Goal: Task Accomplishment & Management: Manage account settings

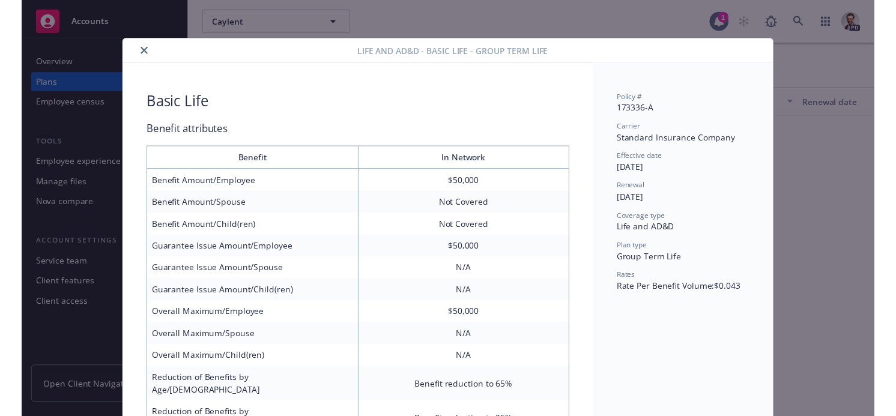
scroll to position [36, 0]
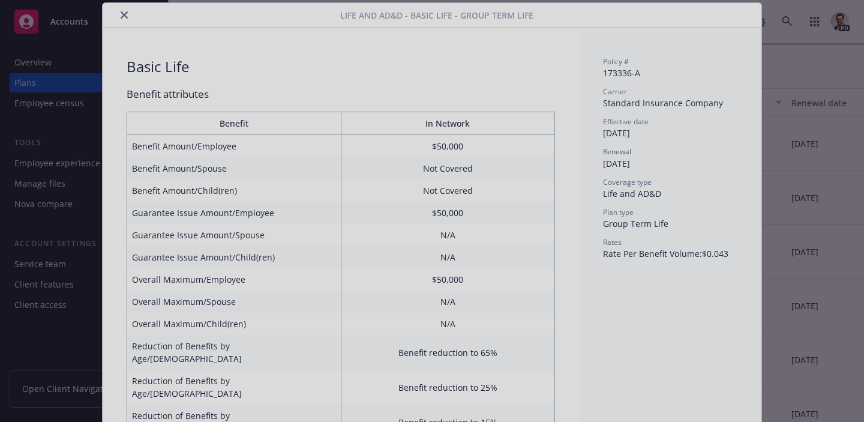
click at [124, 17] on div at bounding box center [432, 211] width 864 height 422
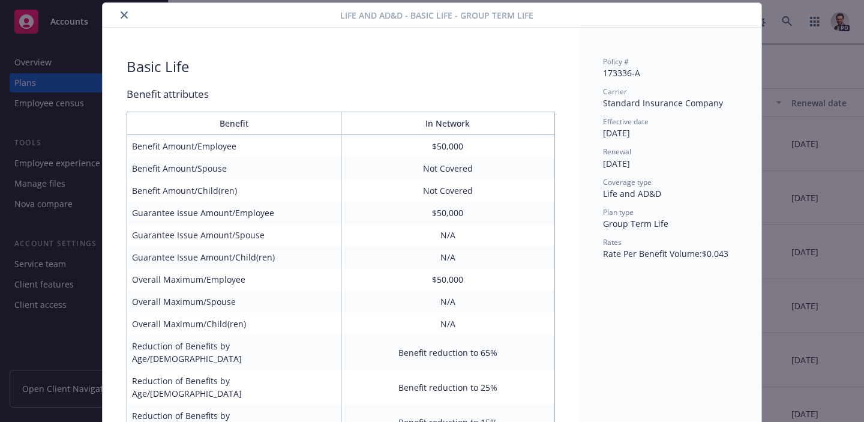
click at [119, 11] on button "close" at bounding box center [124, 15] width 14 height 14
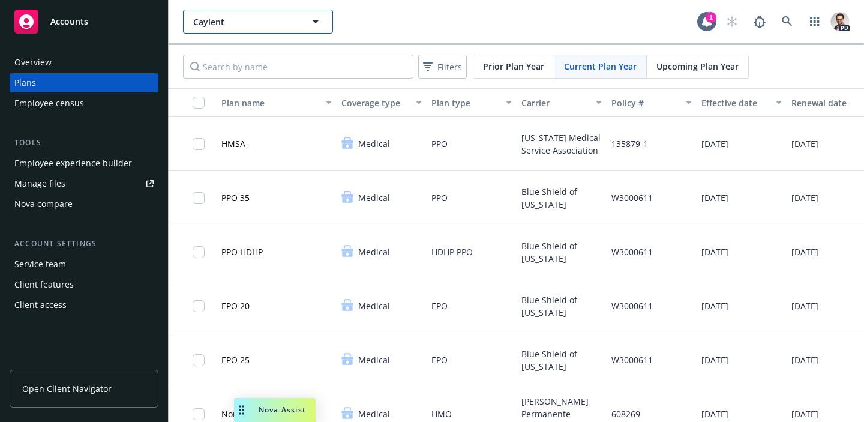
click at [285, 19] on span "Caylent" at bounding box center [245, 22] width 104 height 13
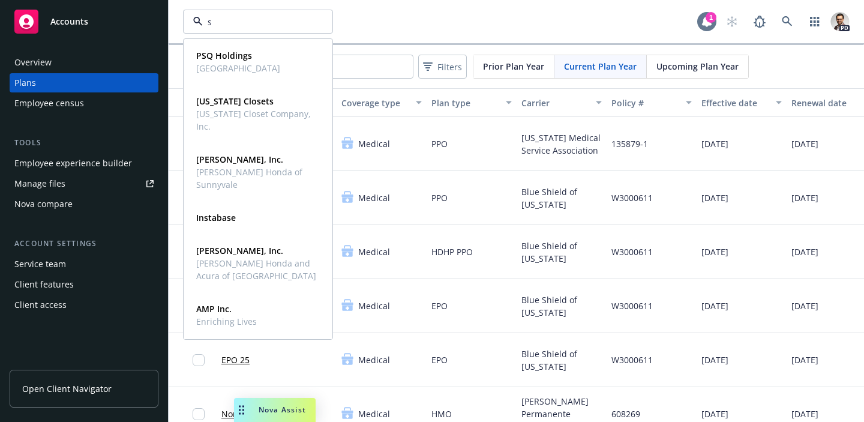
type input "s"
click at [703, 22] on icon at bounding box center [707, 21] width 10 height 11
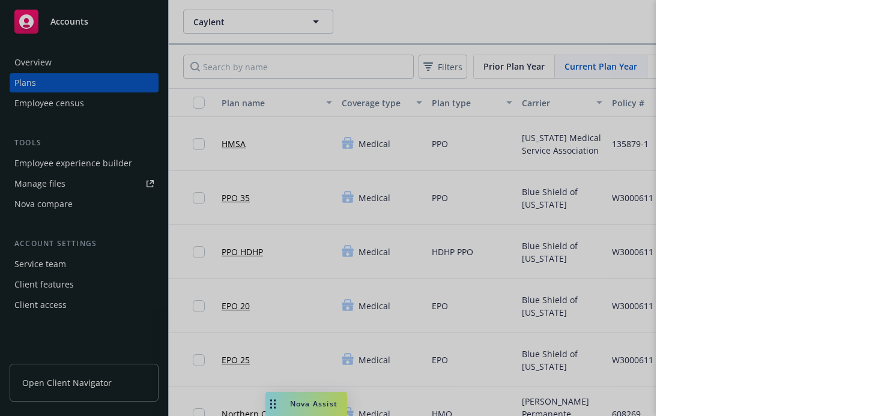
drag, startPoint x: 285, startPoint y: 14, endPoint x: 306, endPoint y: 22, distance: 21.8
click at [286, 14] on div at bounding box center [448, 208] width 896 height 416
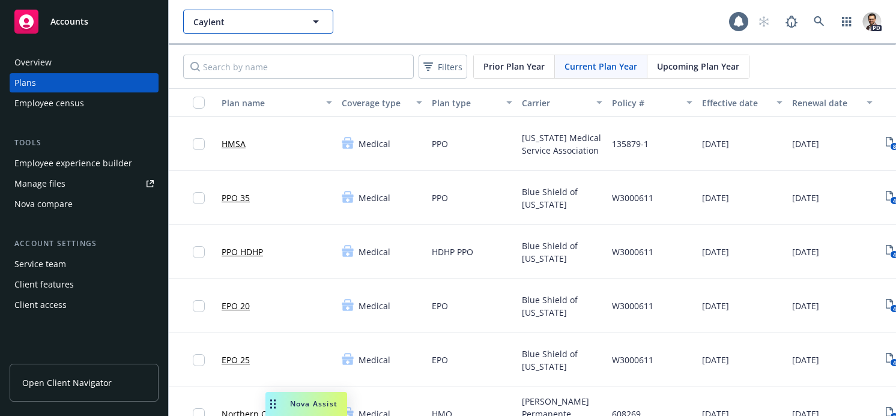
click at [312, 25] on icon "button" at bounding box center [316, 21] width 14 height 14
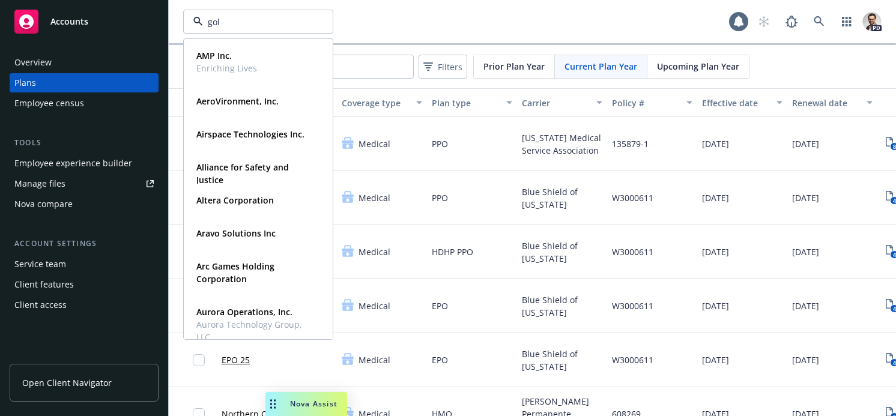
type input "gold"
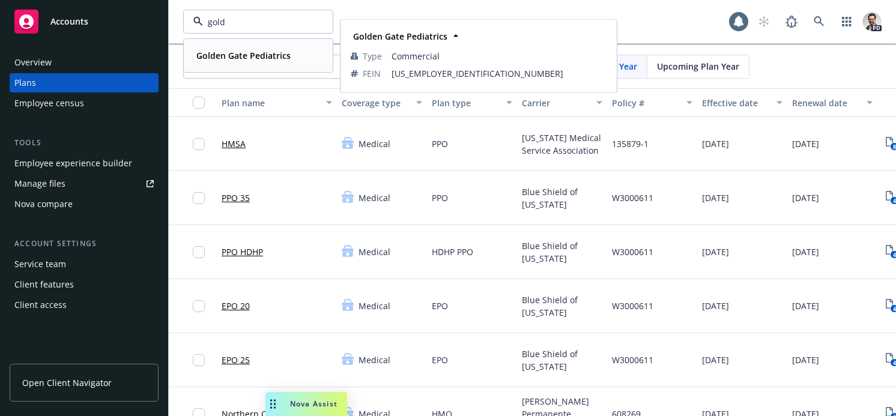
click at [273, 51] on strong "Golden Gate Pediatrics" at bounding box center [243, 55] width 94 height 11
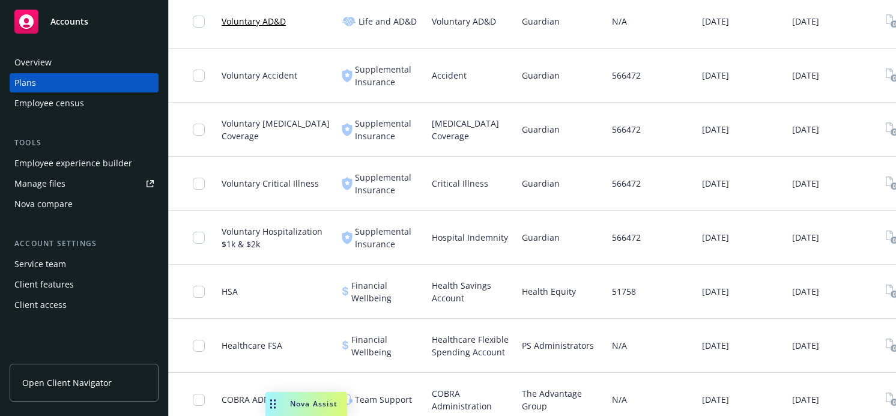
scroll to position [619, 0]
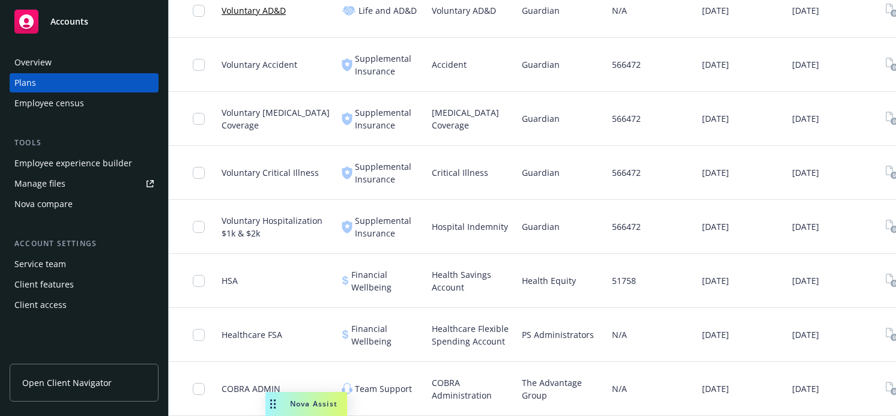
drag, startPoint x: 747, startPoint y: 336, endPoint x: 636, endPoint y: 336, distance: 111.0
click at [685, 337] on div "Healthcare FSA Financial Wellbeing Healthcare Flexible Spending Account PS Admi…" at bounding box center [568, 335] width 798 height 54
drag, startPoint x: 228, startPoint y: 336, endPoint x: 264, endPoint y: 330, distance: 36.5
click at [220, 336] on div "Healthcare FSA" at bounding box center [277, 335] width 120 height 54
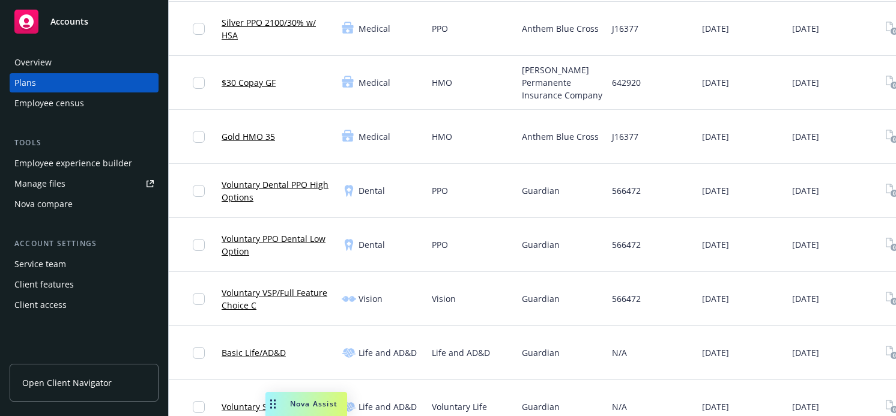
scroll to position [0, 0]
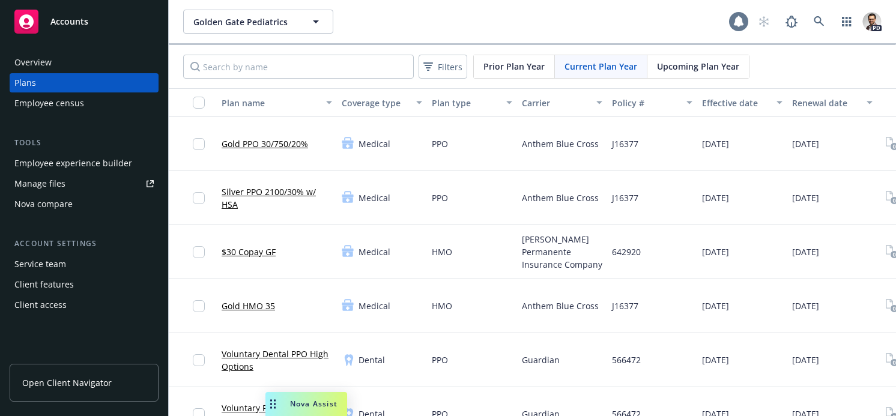
click at [741, 20] on icon at bounding box center [739, 21] width 10 height 11
click at [240, 26] on span "Golden Gate Pediatrics" at bounding box center [245, 22] width 104 height 13
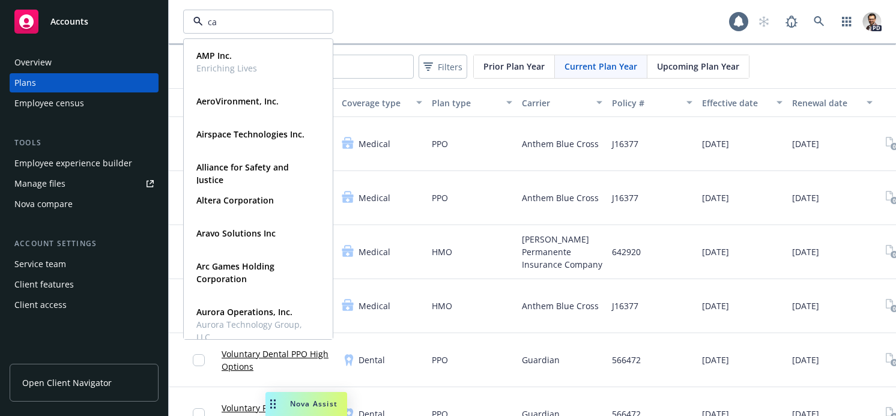
type input "cay"
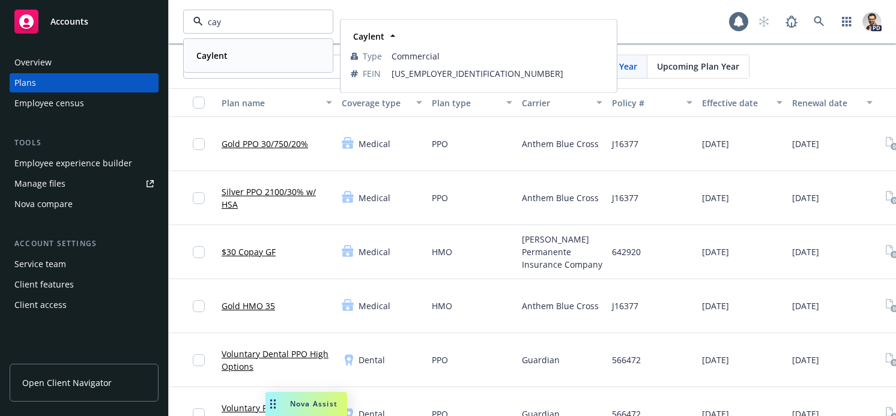
click at [240, 50] on div "Caylent" at bounding box center [257, 55] width 133 height 17
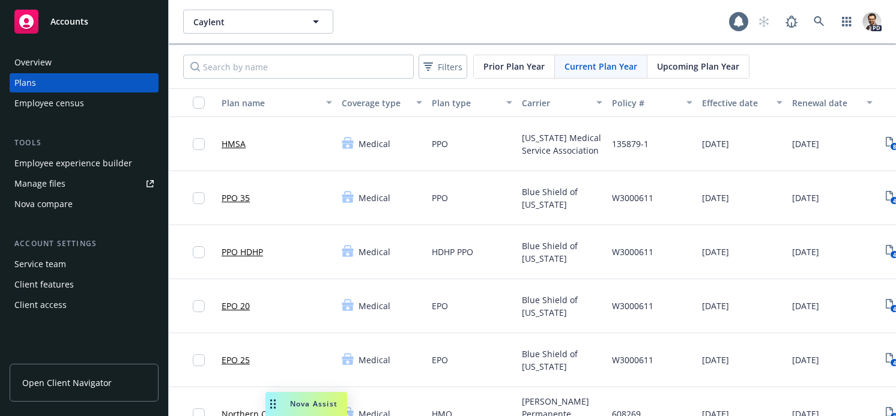
click at [50, 184] on div "Manage files" at bounding box center [39, 183] width 51 height 19
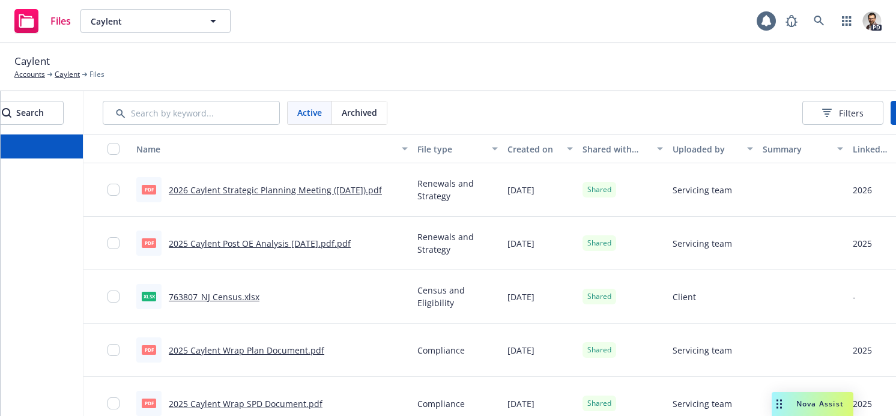
scroll to position [0, 203]
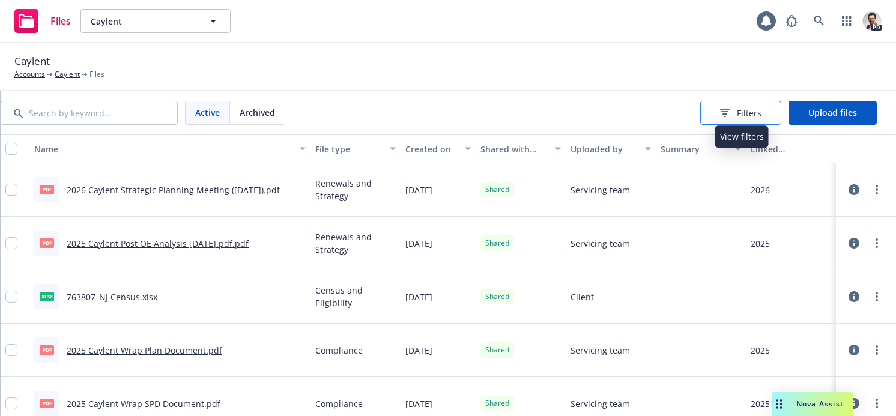
click at [749, 113] on span "Filters" at bounding box center [749, 113] width 25 height 13
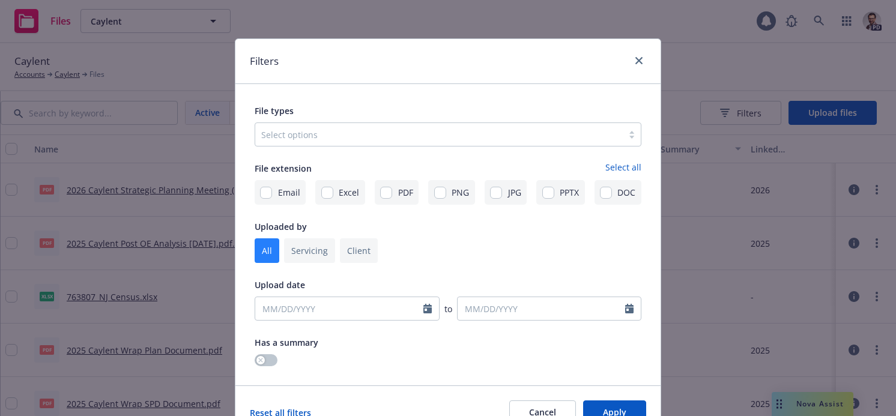
click at [384, 130] on div at bounding box center [438, 134] width 355 height 14
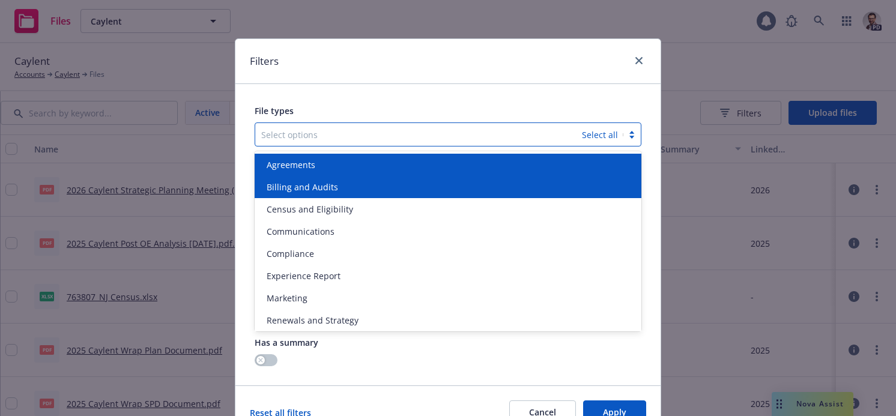
click at [315, 163] on div "Agreements" at bounding box center [448, 164] width 372 height 13
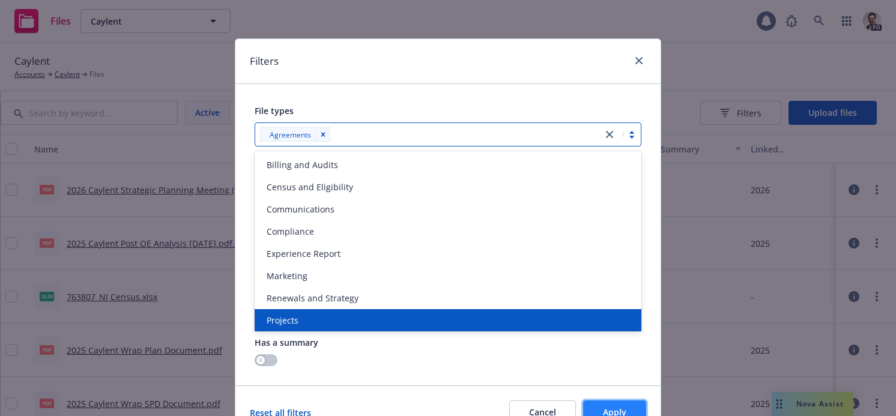
click at [606, 412] on span "Apply" at bounding box center [614, 411] width 23 height 11
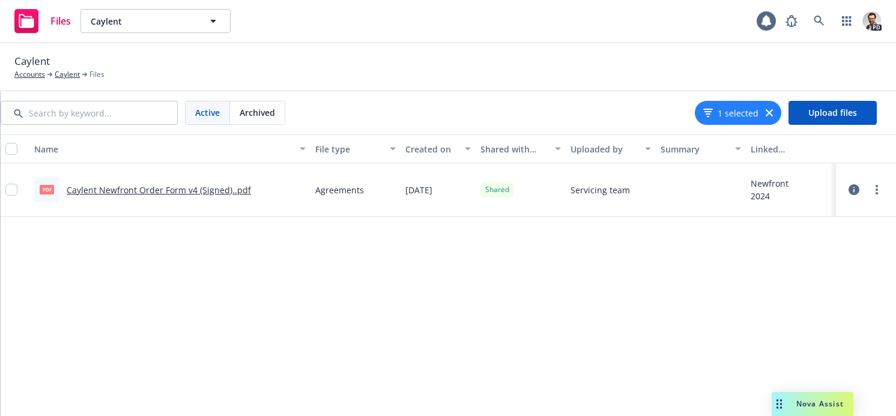
click at [163, 192] on link "Caylent Newfront Order Form v4 (Signed)..pdf" at bounding box center [159, 189] width 184 height 11
click at [158, 20] on span "Caylent" at bounding box center [143, 21] width 104 height 13
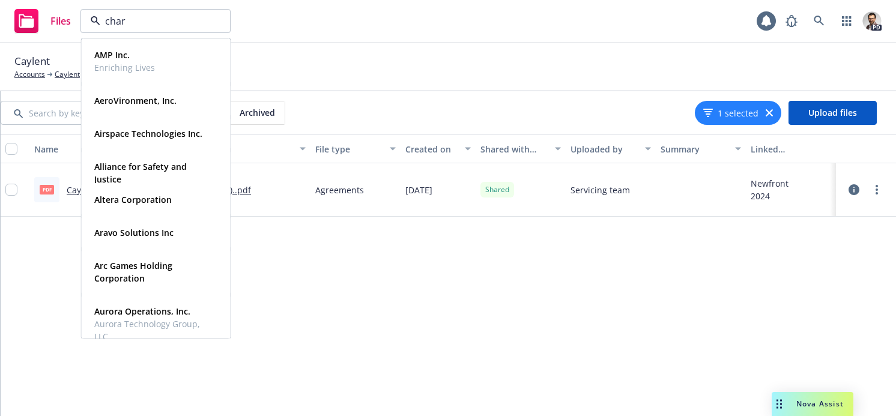
type input "chart"
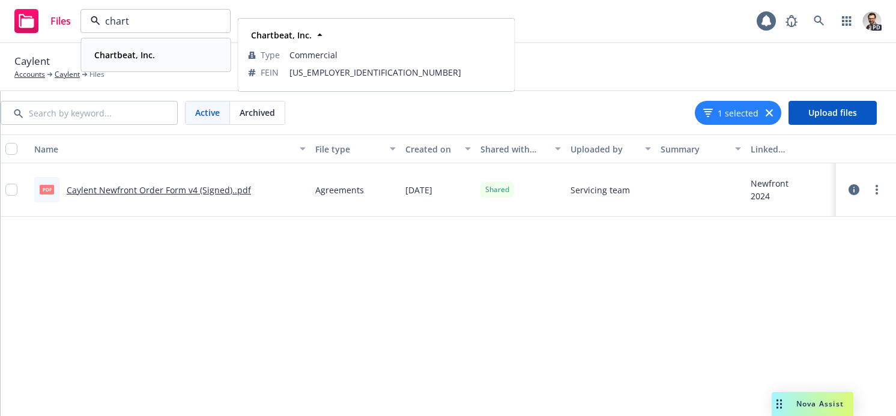
click at [154, 53] on div "Chartbeat, Inc." at bounding box center [123, 54] width 68 height 17
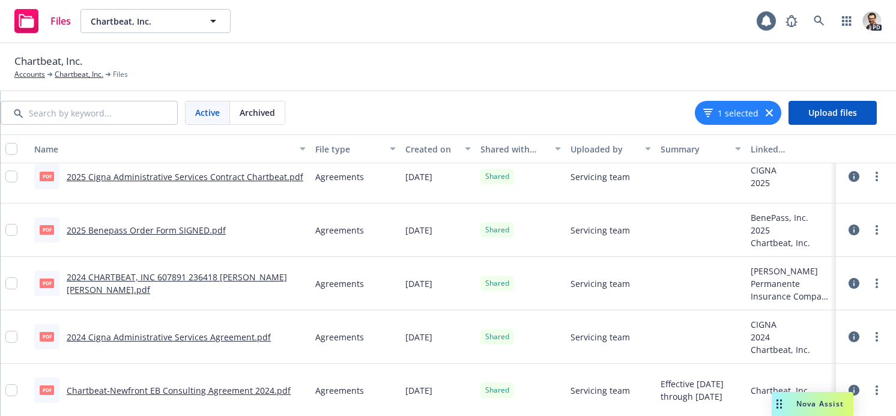
scroll to position [438, 0]
click at [157, 391] on link "Chartbeat-Newfront EB Consulting Agreement 2024.pdf" at bounding box center [179, 389] width 224 height 11
click at [170, 26] on span "Chartbeat, Inc." at bounding box center [143, 21] width 104 height 13
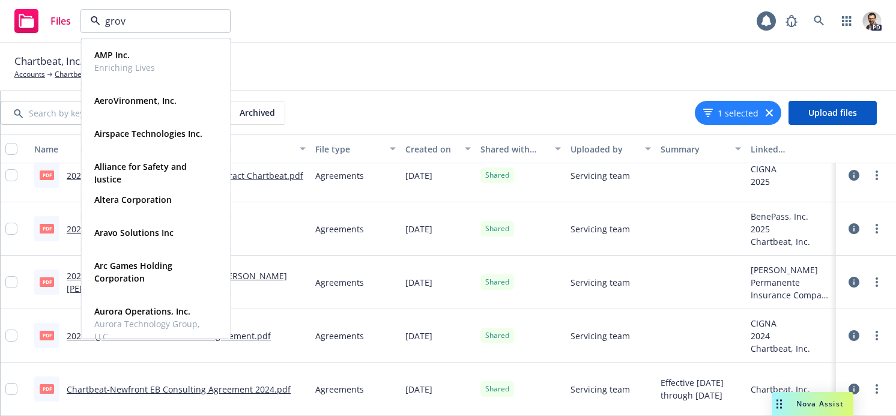
type input "grove"
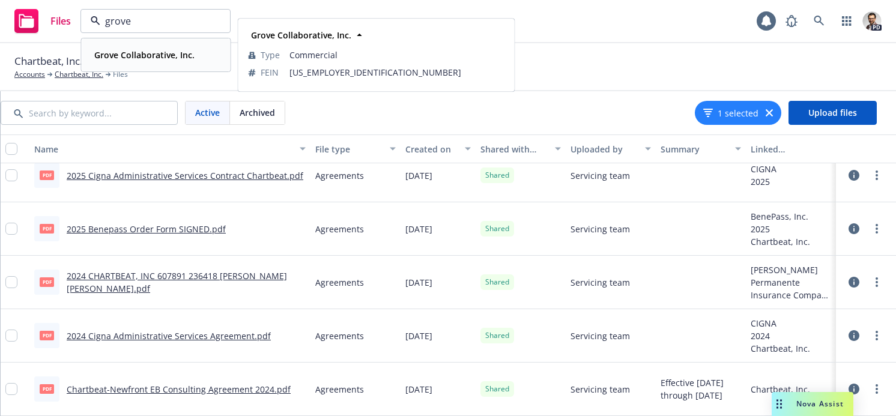
click at [158, 58] on strong "Grove Collaborative, Inc." at bounding box center [144, 54] width 100 height 11
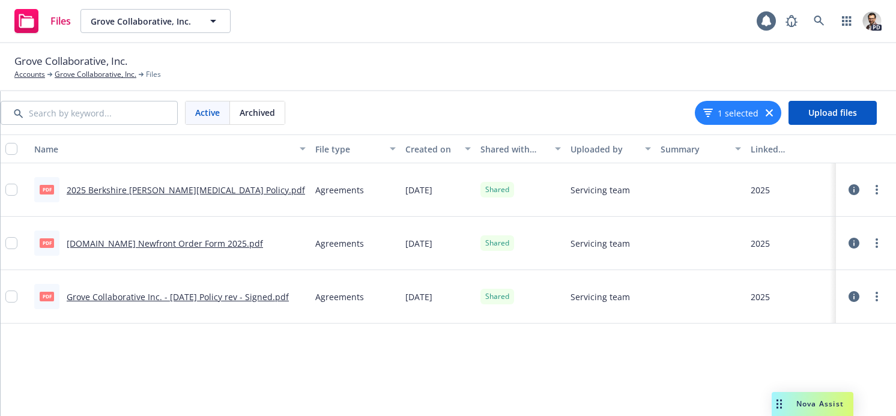
click at [157, 242] on link "[DOMAIN_NAME] Newfront Order Form 2025.pdf" at bounding box center [165, 243] width 196 height 11
click at [171, 22] on span "Grove Collaborative, Inc." at bounding box center [143, 21] width 104 height 13
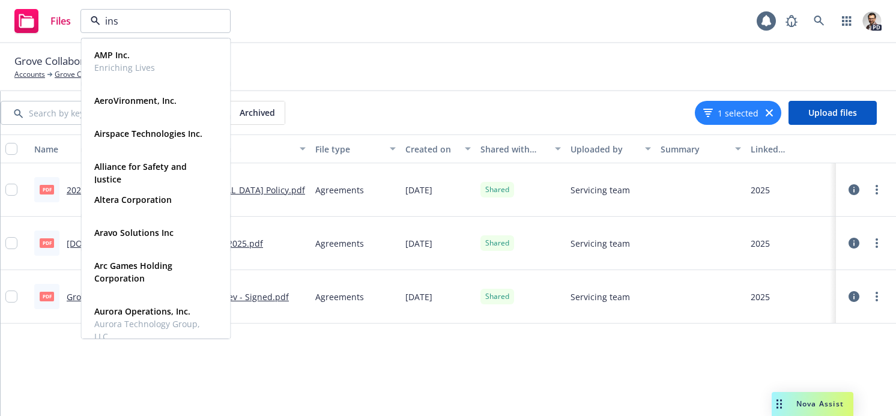
type input "inst"
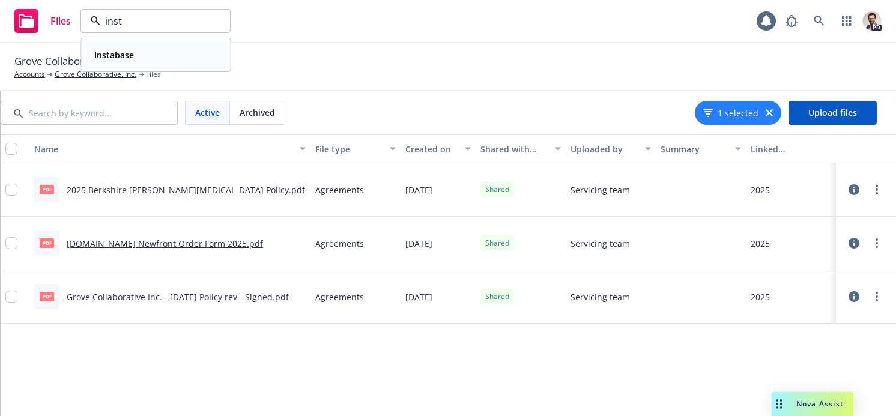
click at [167, 55] on div "Instabase" at bounding box center [155, 54] width 133 height 17
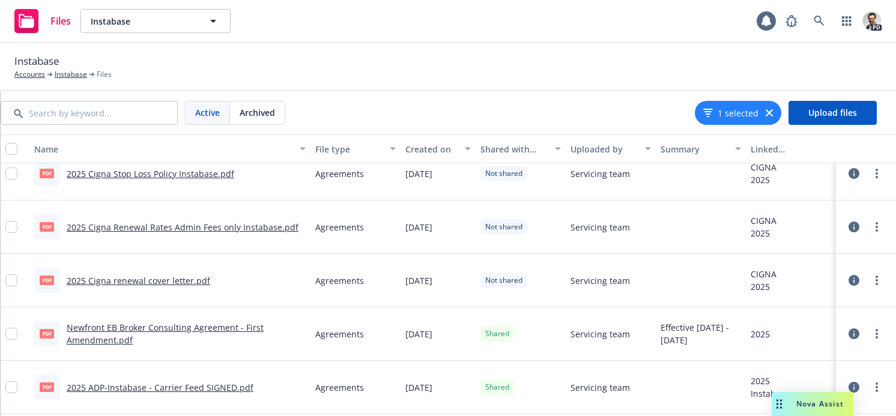
scroll to position [553, 0]
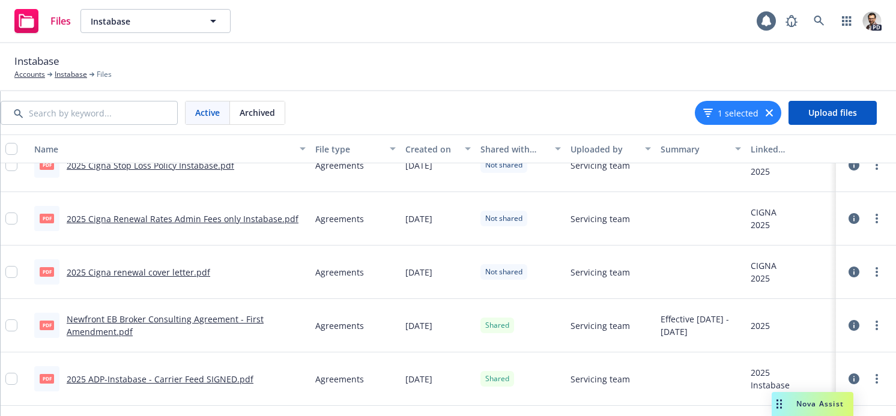
click at [167, 318] on link "Newfront EB Broker Consulting Agreement - First Amendment.pdf" at bounding box center [165, 325] width 197 height 24
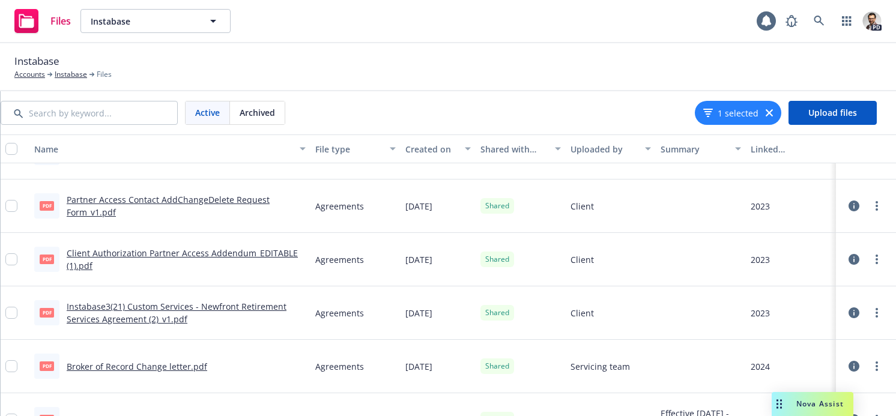
scroll to position [1177, 0]
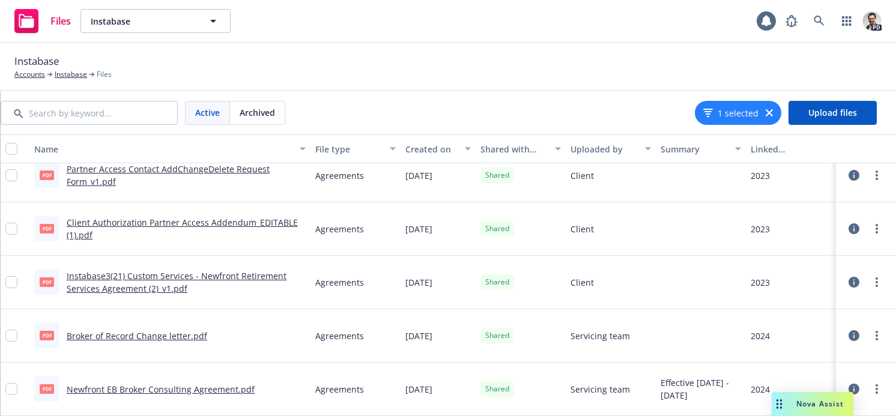
click at [196, 388] on link "Newfront EB Broker Consulting Agreement.pdf" at bounding box center [161, 389] width 188 height 11
click at [185, 19] on span "Instabase" at bounding box center [143, 21] width 104 height 13
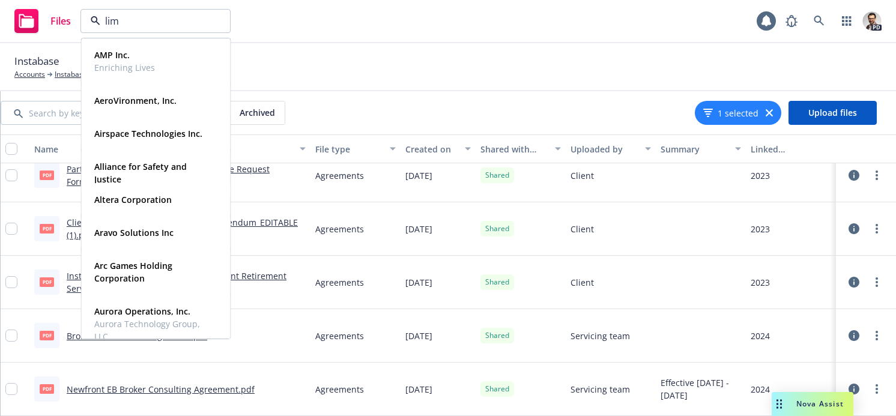
type input "lime"
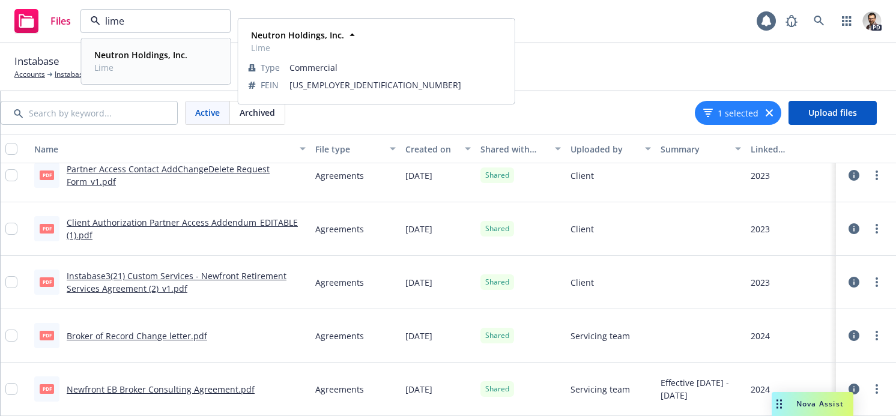
click at [181, 61] on span "Neutron Holdings, Inc." at bounding box center [140, 55] width 93 height 13
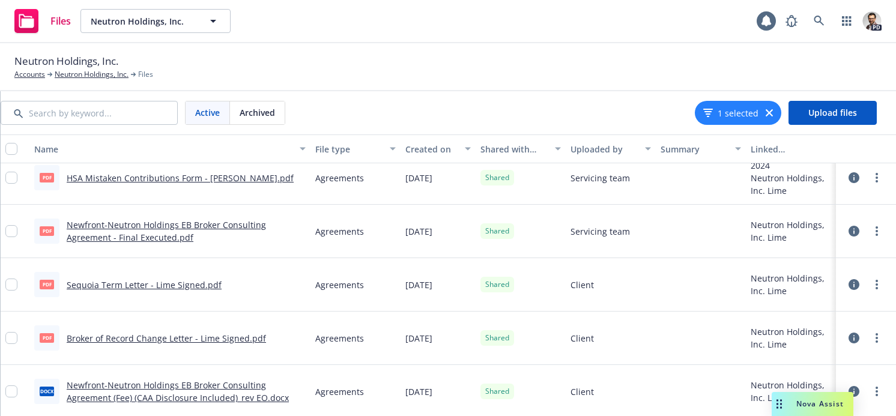
scroll to position [490, 0]
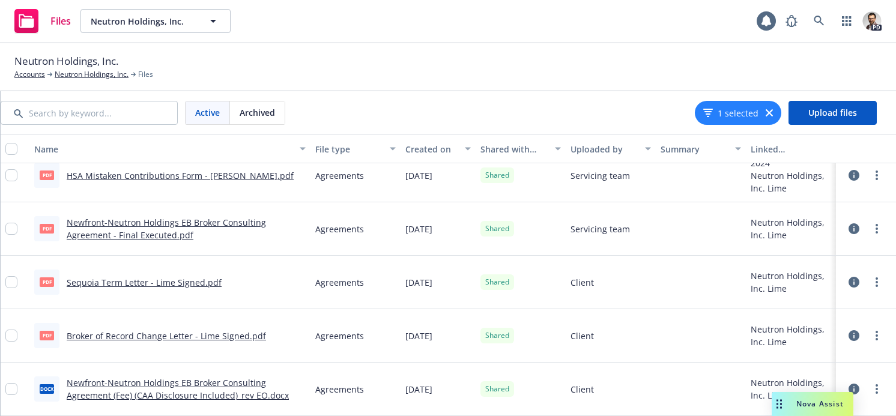
click at [109, 236] on link "Newfront-Neutron Holdings EB Broker Consulting Agreement - Final Executed.pdf" at bounding box center [166, 229] width 199 height 24
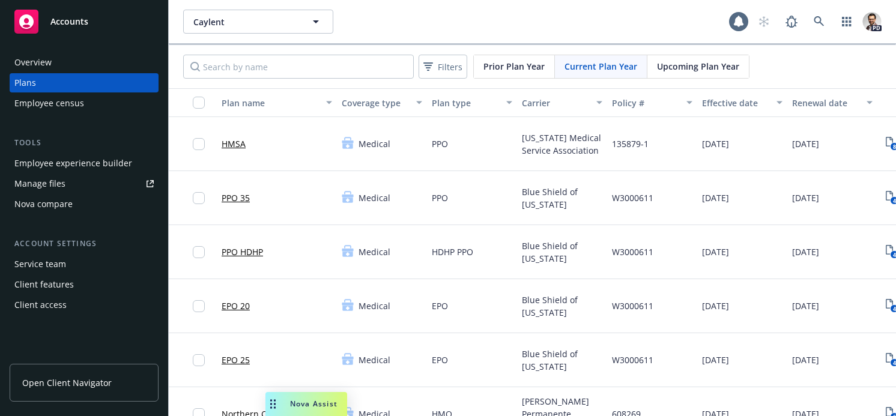
click at [231, 21] on span "Caylent" at bounding box center [245, 22] width 104 height 13
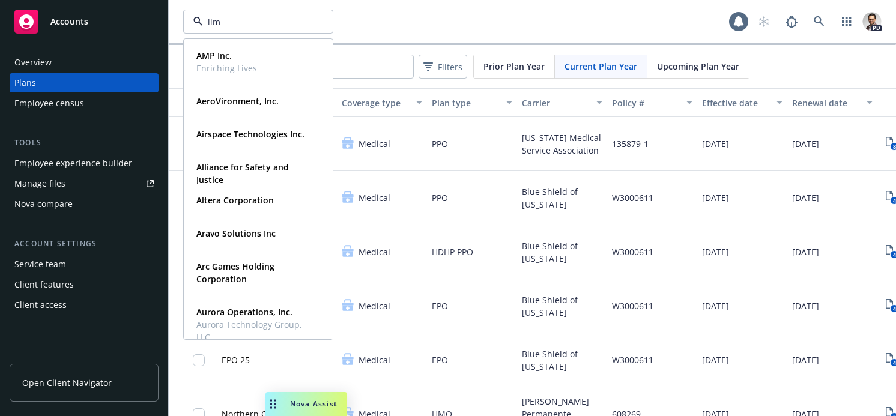
type input "lime"
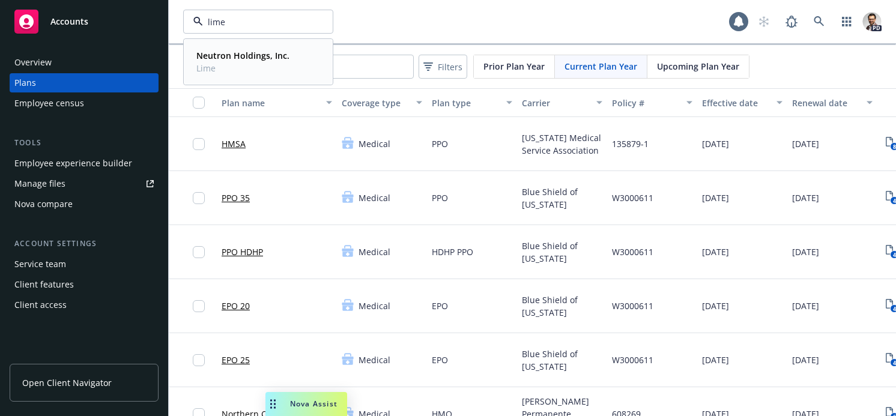
click at [237, 58] on strong "Neutron Holdings, Inc." at bounding box center [242, 55] width 93 height 11
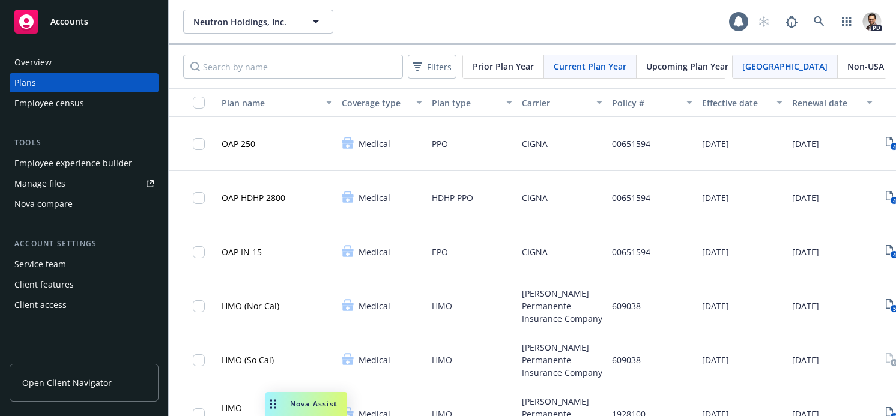
click at [76, 300] on div "Client access" at bounding box center [83, 304] width 139 height 19
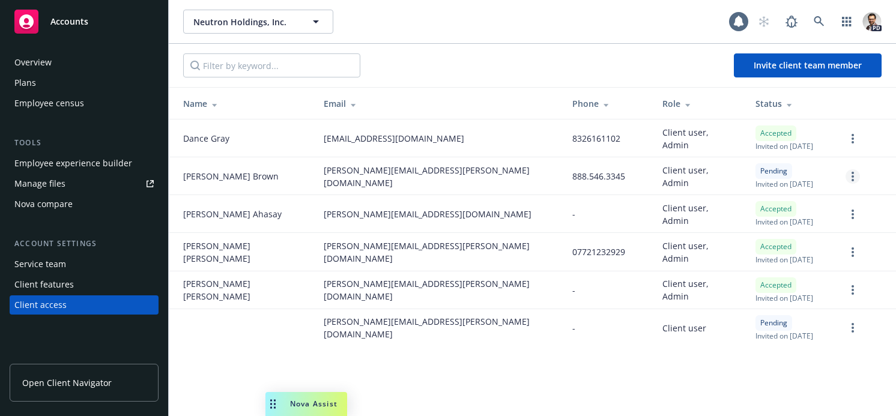
click at [852, 176] on circle "more" at bounding box center [852, 176] width 2 height 2
click at [824, 238] on link "Cancel invitation" at bounding box center [806, 235] width 106 height 24
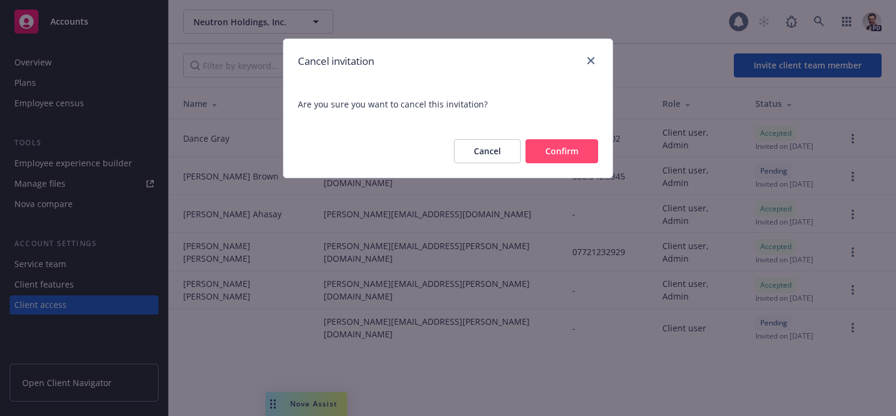
click at [561, 154] on button "Confirm" at bounding box center [561, 151] width 73 height 24
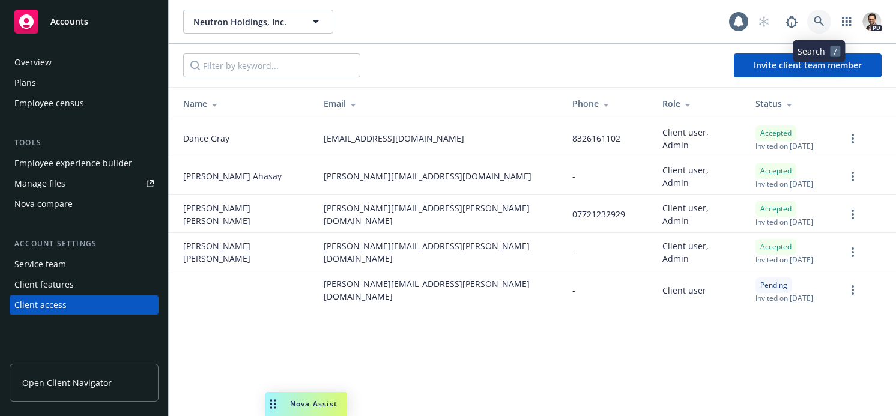
click at [815, 20] on icon at bounding box center [818, 21] width 10 height 10
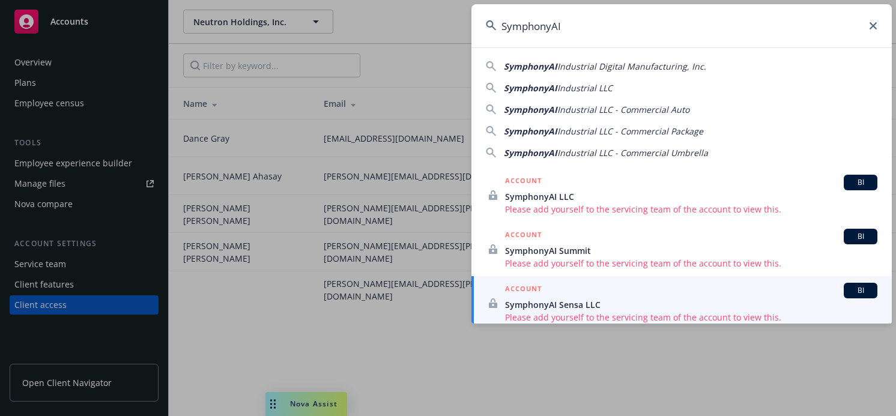
type input "SymphonyAI"
